Goal: Feedback & Contribution: Submit feedback/report problem

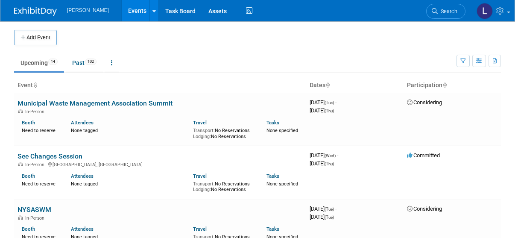
scroll to position [103, 0]
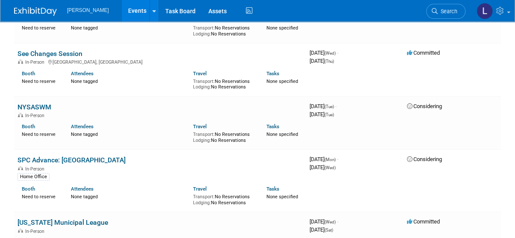
click at [508, 10] on link at bounding box center [493, 10] width 42 height 21
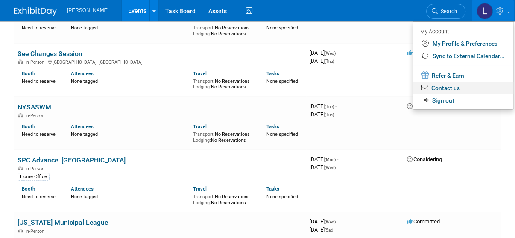
click at [467, 88] on link "Contact us" at bounding box center [463, 88] width 100 height 12
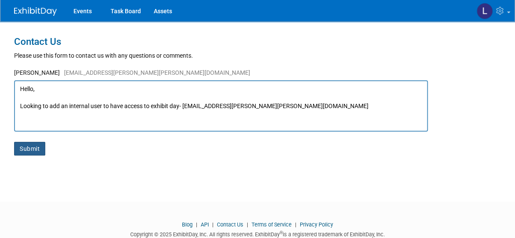
type textarea "Hello, Looking to add an internal user to have access to exhibit day- [EMAIL_AD…"
click at [27, 147] on button "Submit" at bounding box center [29, 149] width 31 height 14
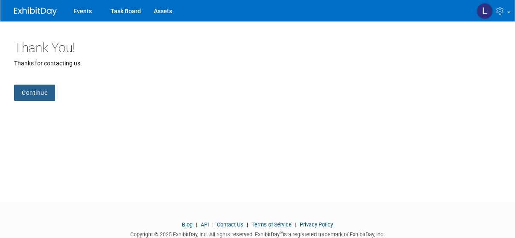
click at [44, 99] on link "Continue" at bounding box center [34, 93] width 41 height 16
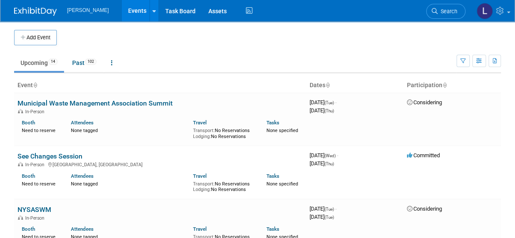
click at [76, 15] on ul "[PERSON_NAME] Events Add Event Bulk Upload Events Shareable Event Boards Recent…" at bounding box center [161, 10] width 188 height 21
click at [71, 4] on li "[PERSON_NAME]" at bounding box center [94, 8] width 54 height 12
click at [25, 12] on img at bounding box center [35, 11] width 43 height 9
